Goal: Information Seeking & Learning: Learn about a topic

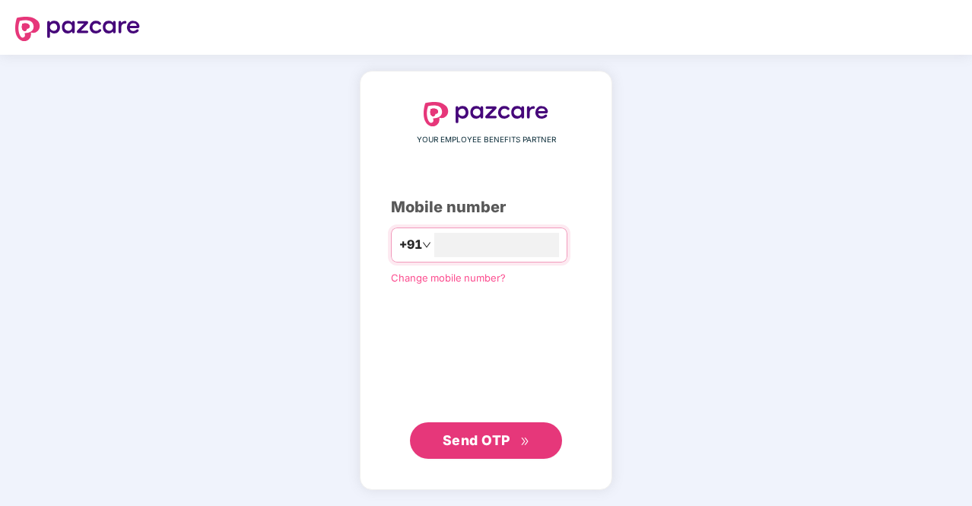
type input "**********"
click at [481, 431] on span "Send OTP" at bounding box center [485, 439] width 87 height 21
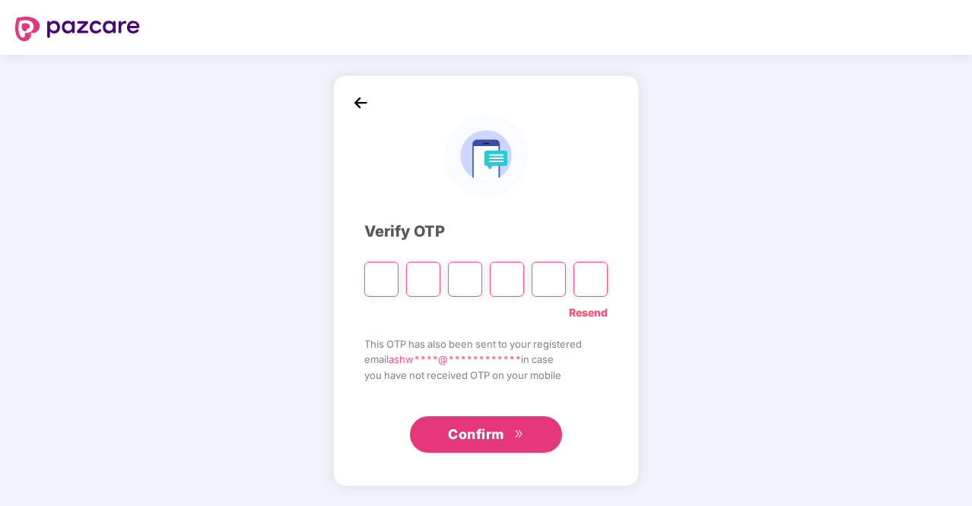
type input "*"
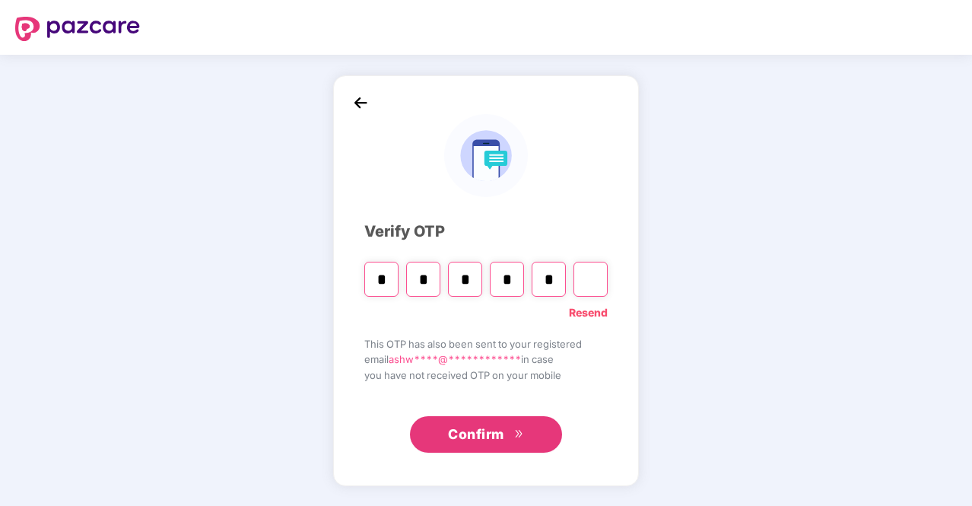
type input "*"
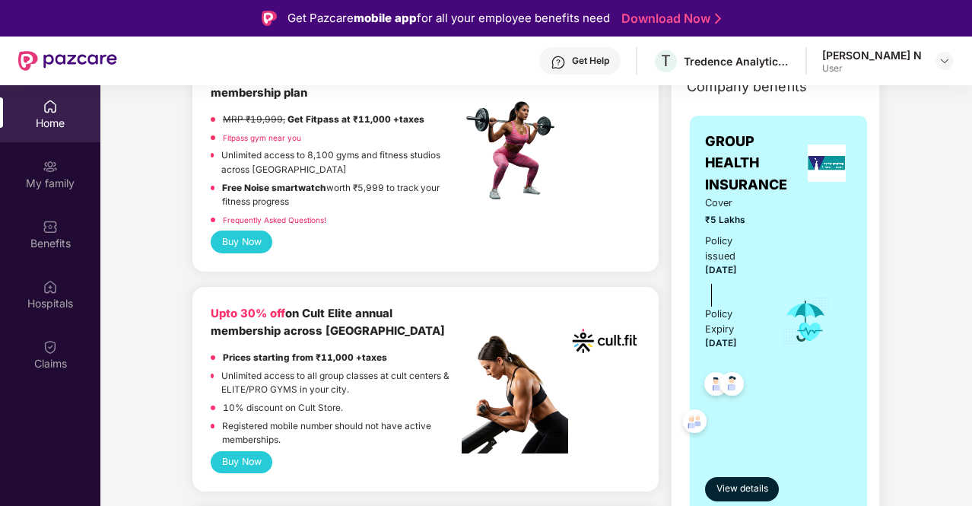
scroll to position [304, 0]
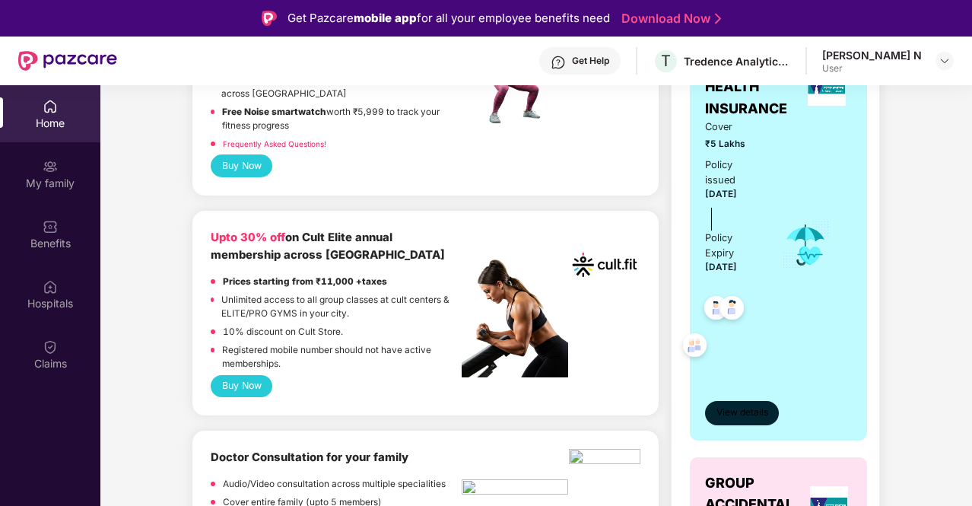
click at [741, 413] on span "View details" at bounding box center [742, 412] width 52 height 14
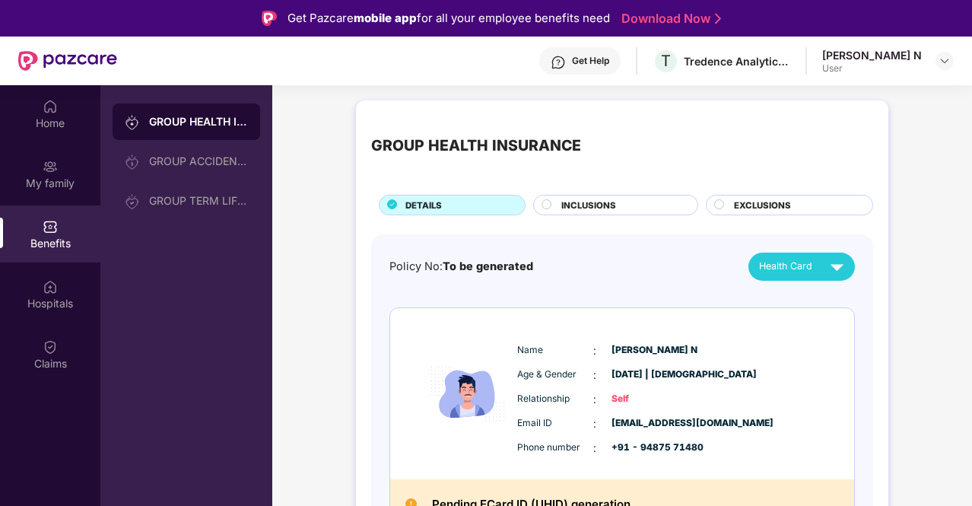
click at [613, 206] on span "INCLUSIONS" at bounding box center [588, 205] width 55 height 14
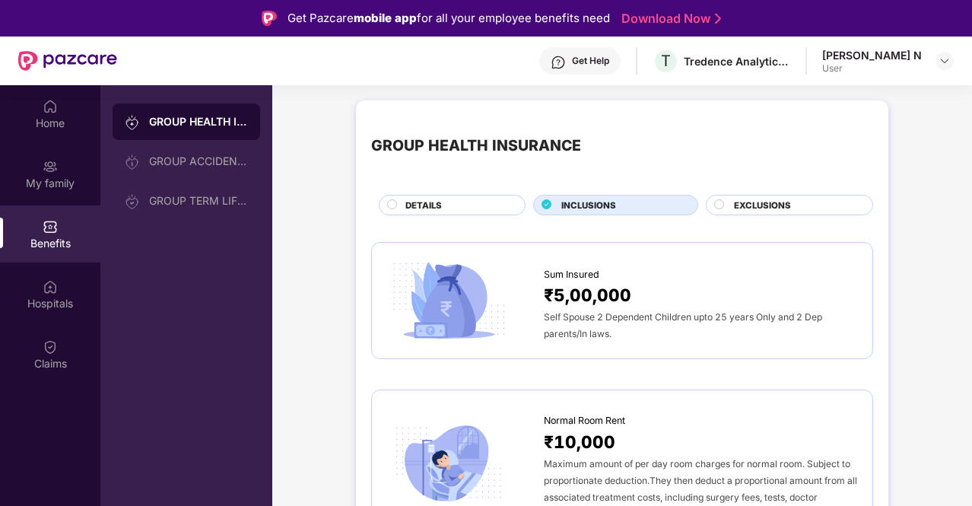
click at [786, 198] on span "EXCLUSIONS" at bounding box center [762, 205] width 57 height 14
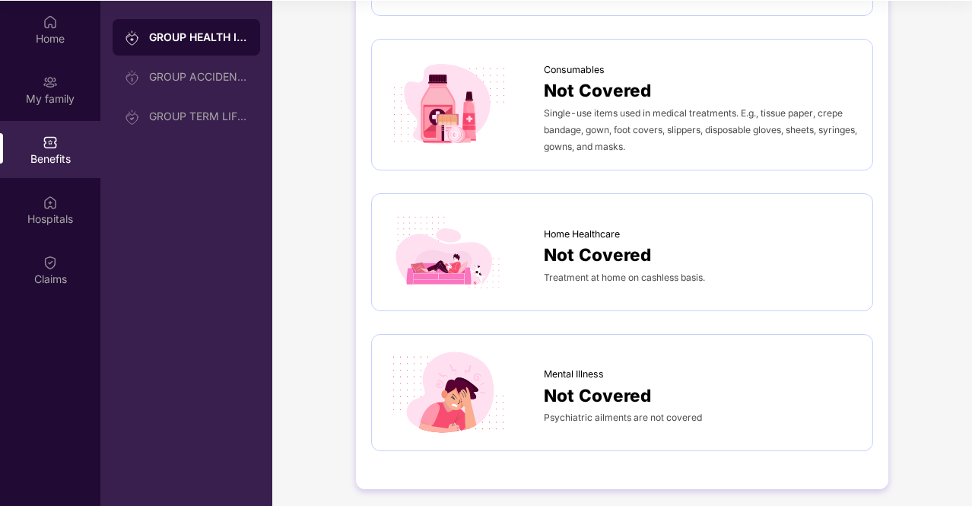
scroll to position [85, 0]
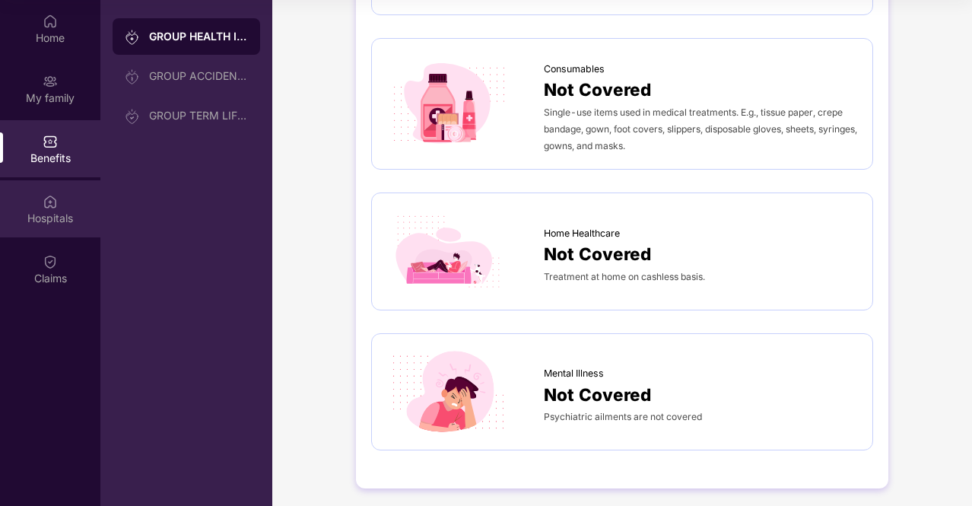
click at [84, 214] on div "Hospitals" at bounding box center [50, 218] width 100 height 15
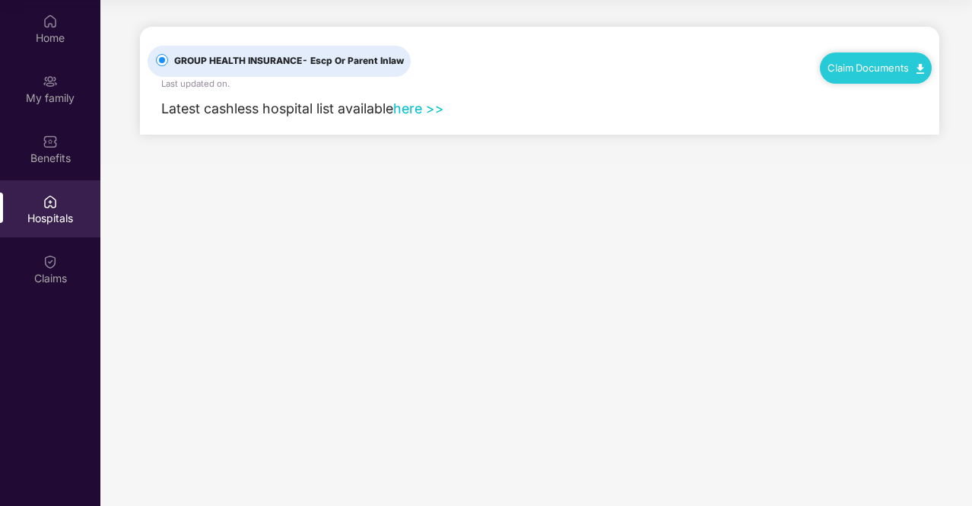
click at [433, 110] on link "here >>" at bounding box center [418, 108] width 51 height 16
click at [78, 151] on div "Benefits" at bounding box center [50, 158] width 100 height 15
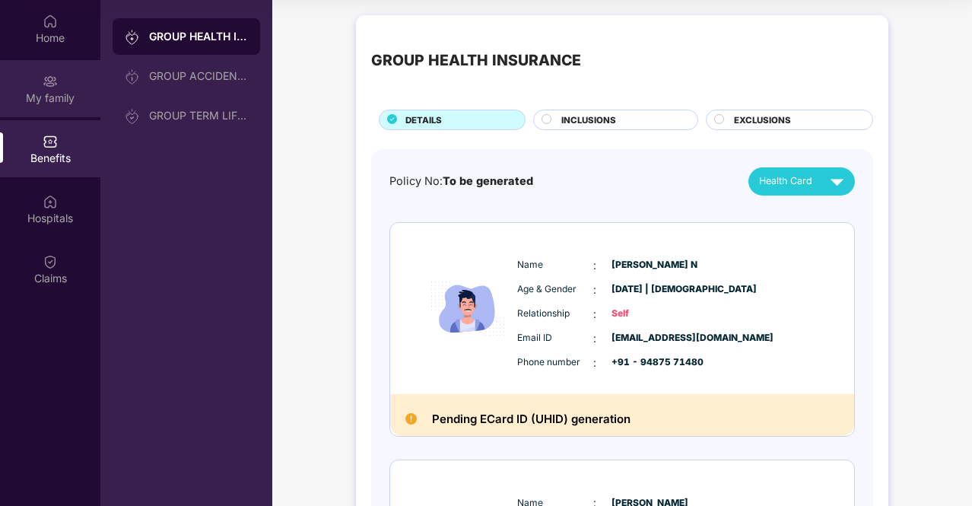
click at [40, 100] on div "My family" at bounding box center [50, 97] width 100 height 15
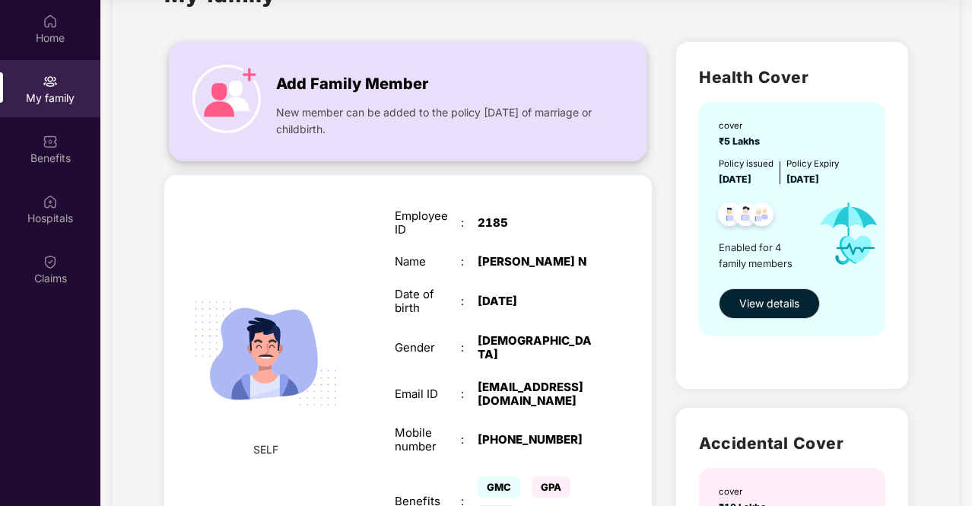
scroll to position [152, 0]
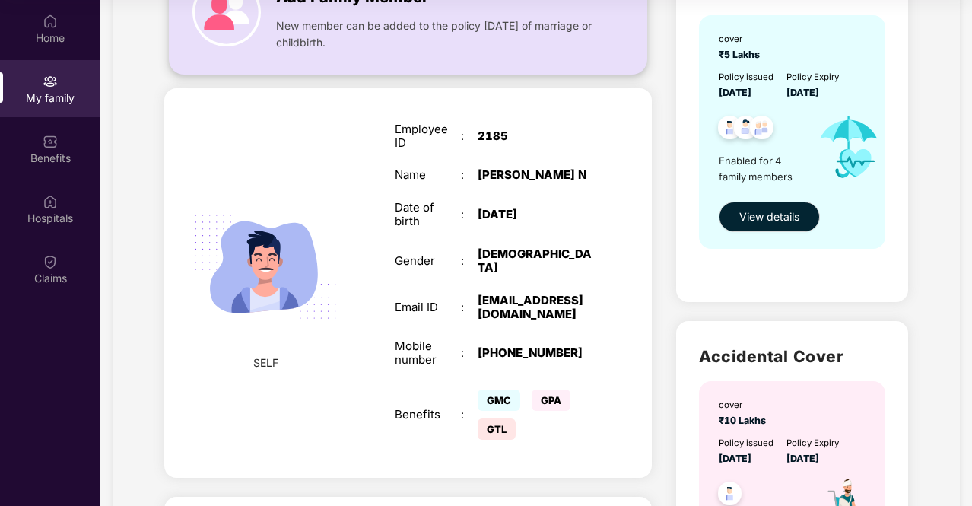
click at [301, 37] on span "New member can be added to the policy [DATE] of marriage or childbirth." at bounding box center [437, 33] width 323 height 33
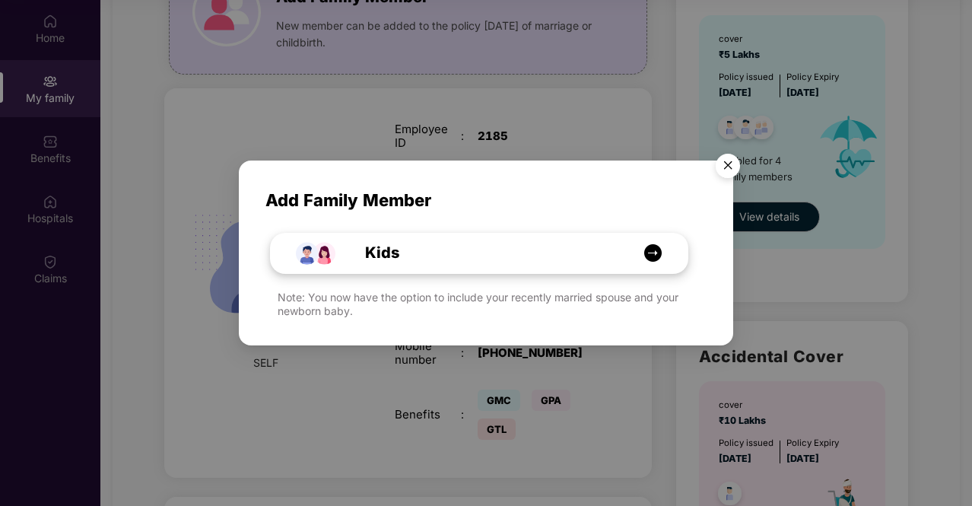
click at [462, 265] on div "Kids" at bounding box center [479, 253] width 417 height 40
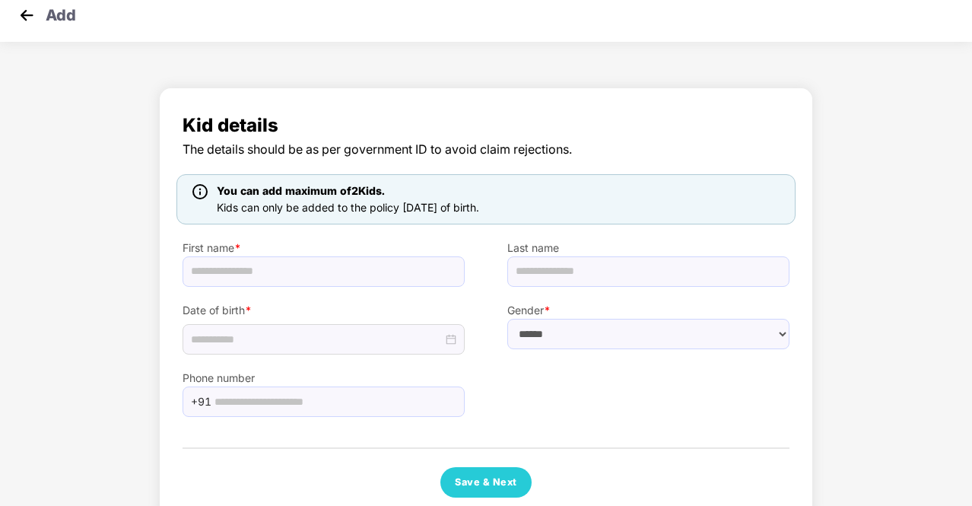
scroll to position [0, 0]
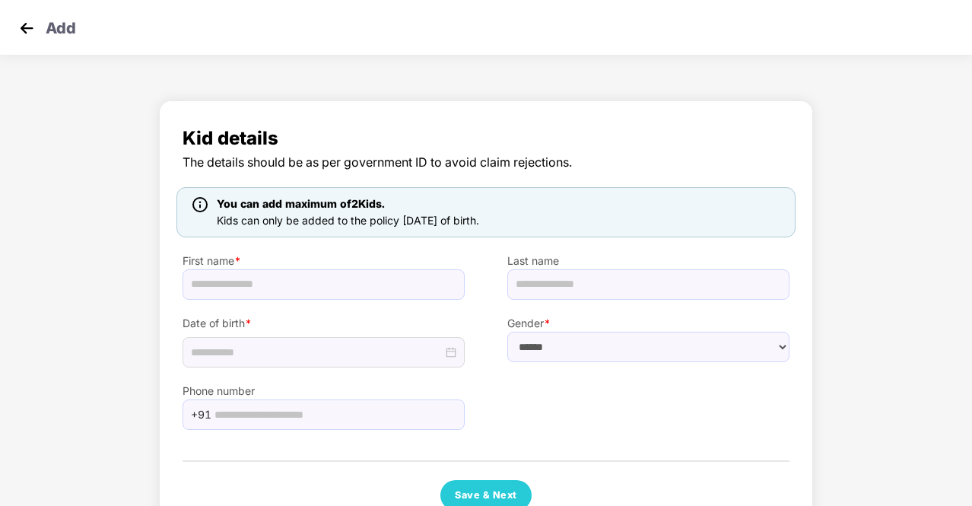
click at [31, 19] on img at bounding box center [26, 28] width 23 height 23
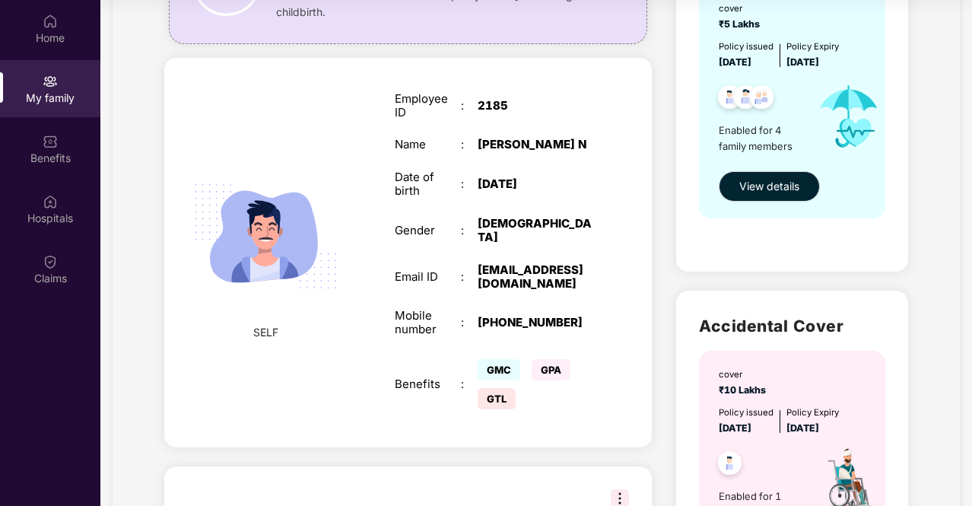
scroll to position [334, 0]
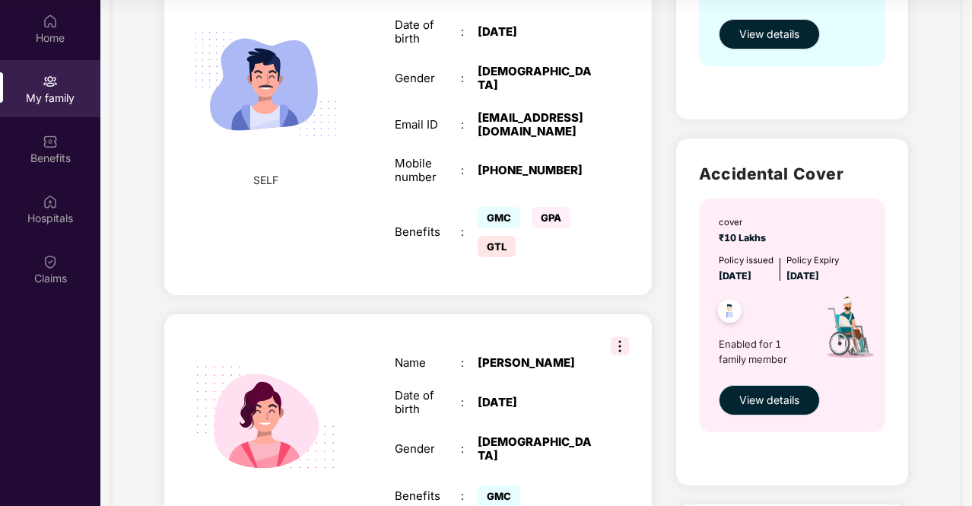
click at [778, 396] on span "View details" at bounding box center [769, 399] width 60 height 17
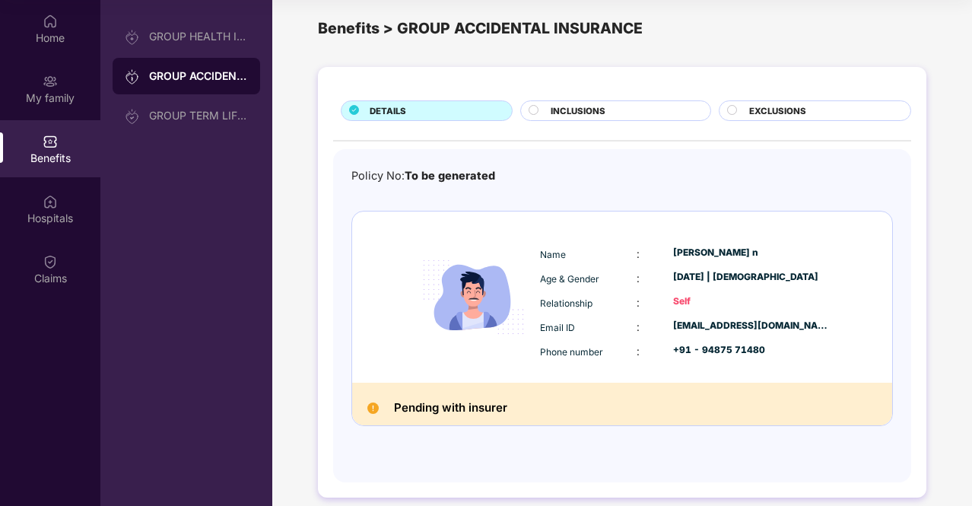
scroll to position [26, 0]
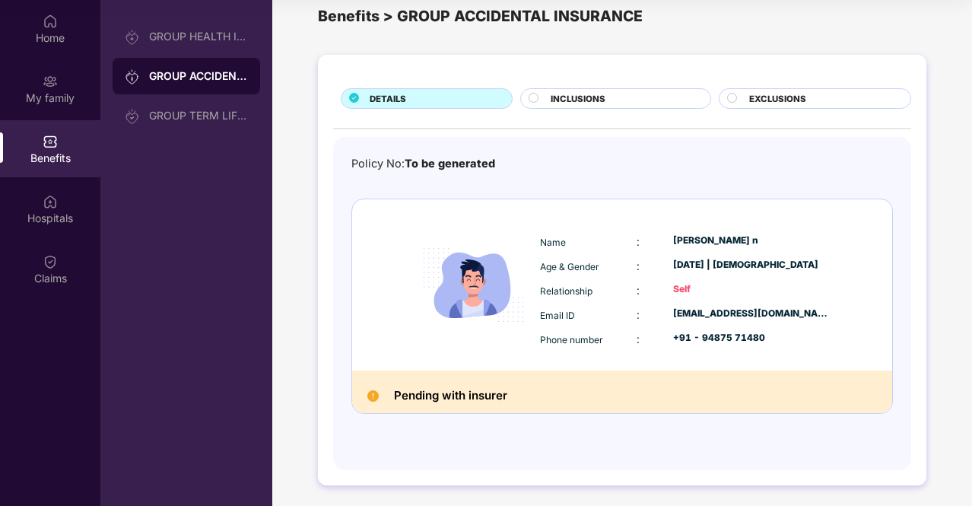
click at [613, 97] on div "INCLUSIONS" at bounding box center [622, 100] width 159 height 16
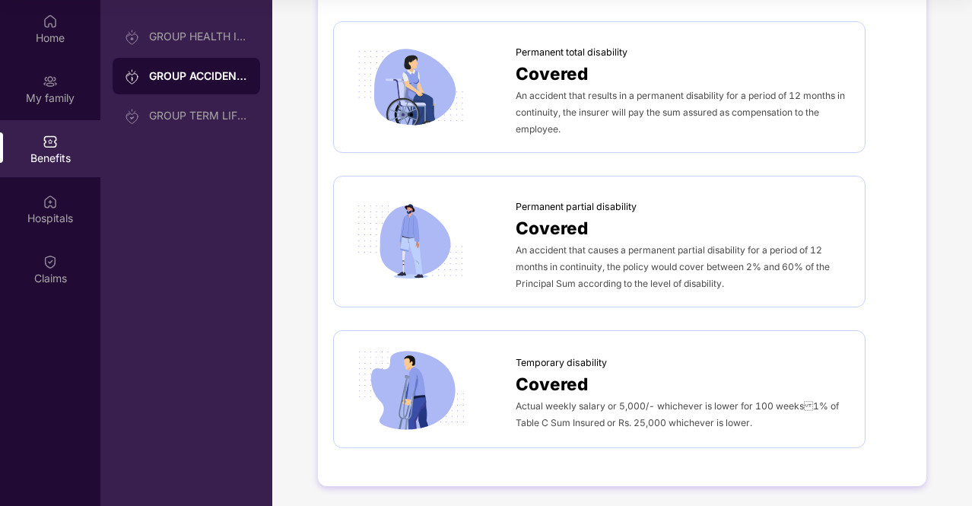
scroll to position [0, 0]
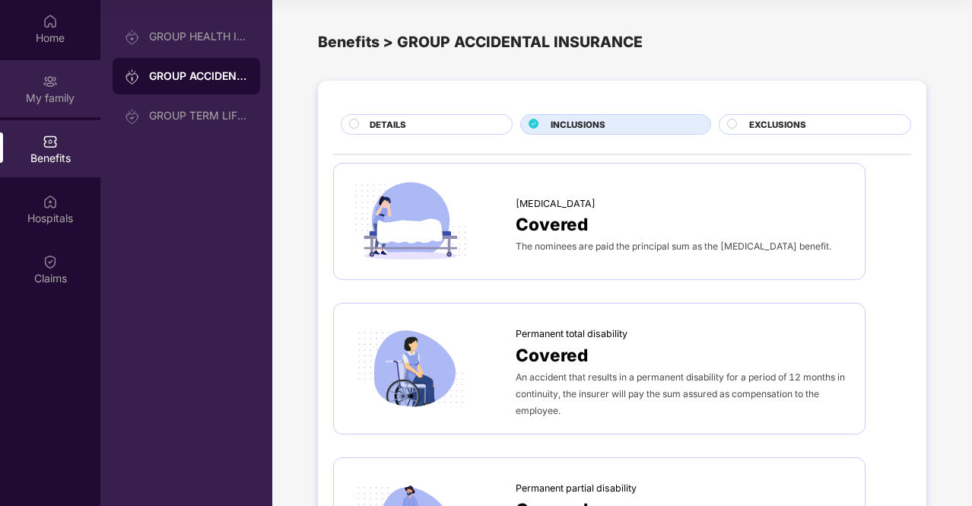
click at [53, 103] on div "My family" at bounding box center [50, 97] width 100 height 15
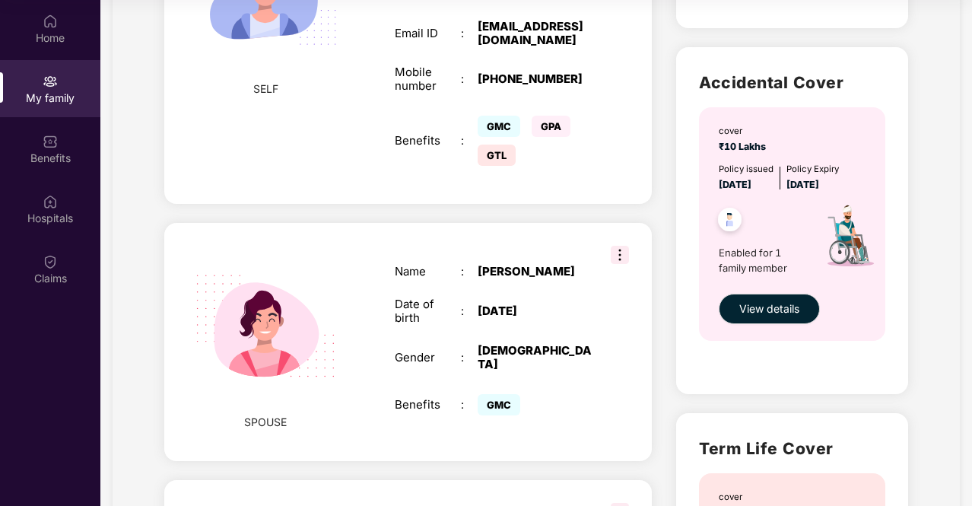
scroll to position [456, 0]
